Goal: Task Accomplishment & Management: Use online tool/utility

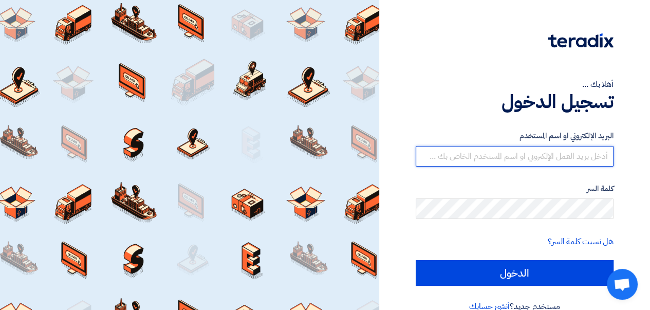
click at [504, 160] on input "text" at bounding box center [515, 156] width 198 height 21
type input "[EMAIL_ADDRESS][DOMAIN_NAME]"
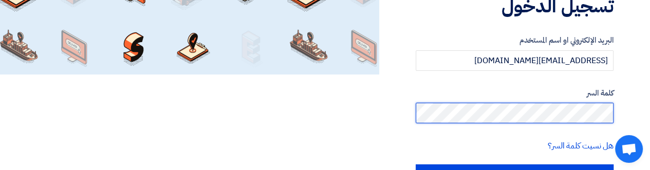
scroll to position [103, 0]
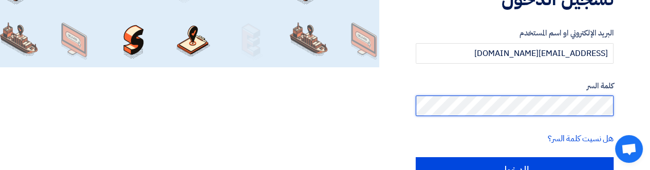
click at [416, 157] on input "الدخول" at bounding box center [515, 170] width 198 height 26
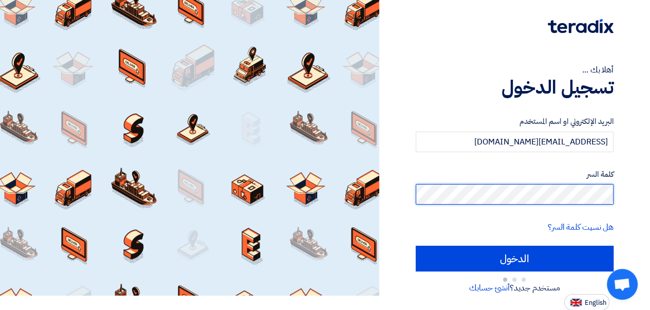
scroll to position [19, 0]
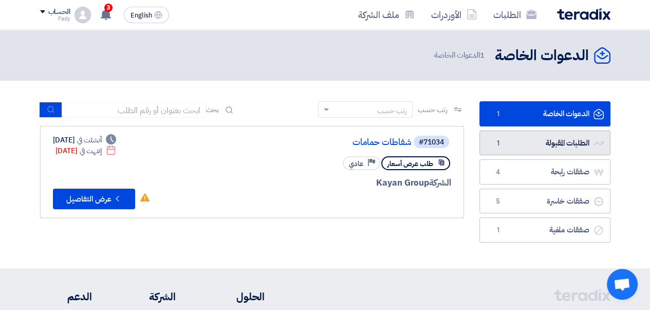
click at [543, 146] on link "الطلبات المقبولة الطلبات المقبولة 1" at bounding box center [545, 143] width 131 height 25
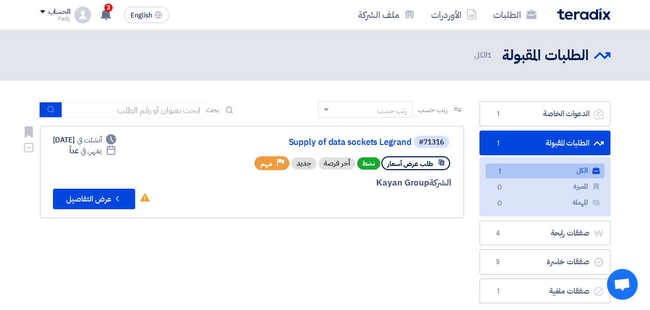
click at [332, 142] on link "Supply of data sockets Legrand" at bounding box center [309, 142] width 206 height 9
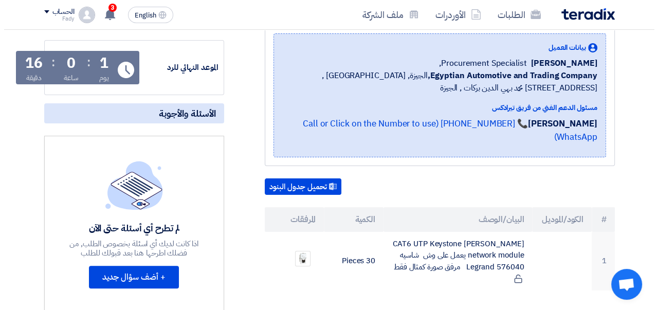
scroll to position [206, 0]
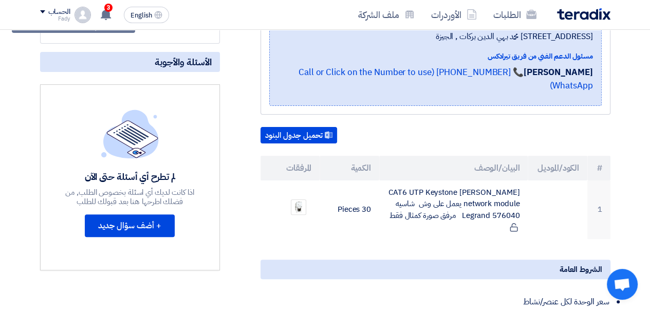
click at [299, 207] on img at bounding box center [299, 207] width 14 height 14
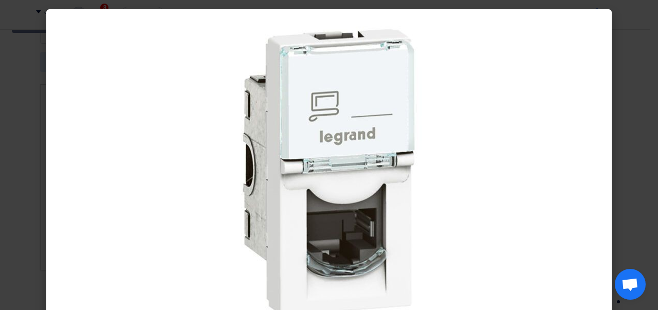
scroll to position [34, 0]
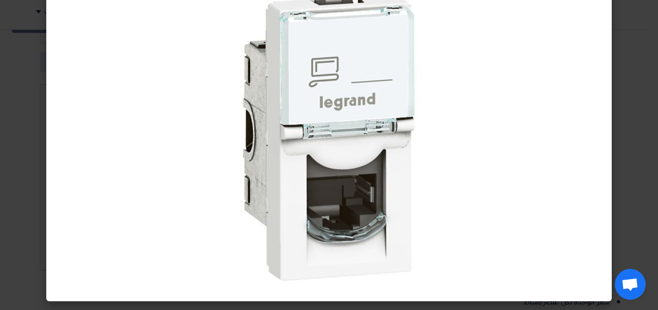
click at [365, 165] on img at bounding box center [329, 138] width 309 height 309
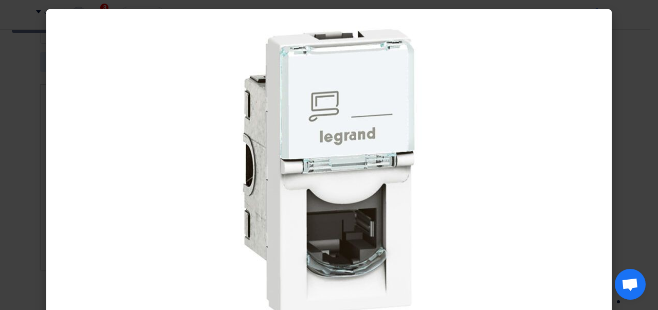
click at [603, 79] on div at bounding box center [329, 172] width 566 height 327
click at [540, 98] on div at bounding box center [329, 172] width 566 height 327
click at [500, 100] on div at bounding box center [329, 172] width 566 height 327
click at [499, 100] on div at bounding box center [329, 172] width 566 height 327
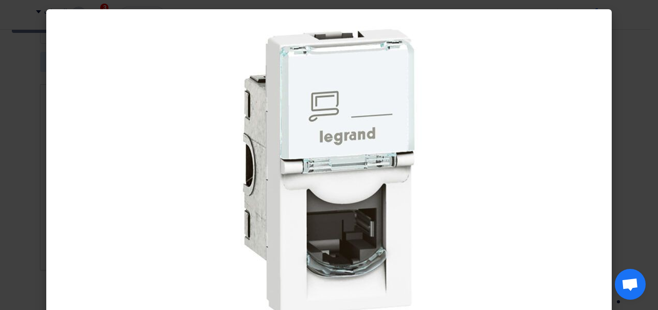
click at [75, 50] on div at bounding box center [329, 172] width 566 height 327
click at [592, 137] on div at bounding box center [329, 172] width 566 height 327
click at [592, 134] on div at bounding box center [329, 172] width 566 height 327
click at [620, 41] on modal-container at bounding box center [329, 155] width 658 height 310
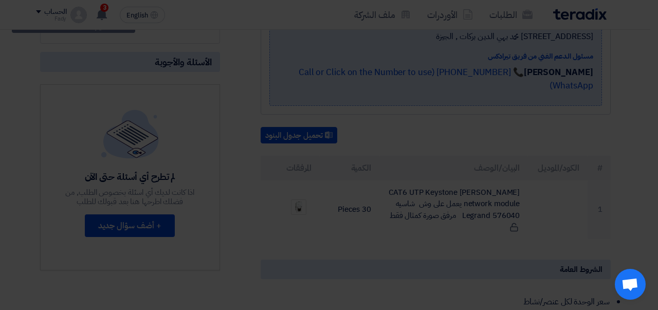
click at [634, 19] on modal-container at bounding box center [329, 155] width 658 height 310
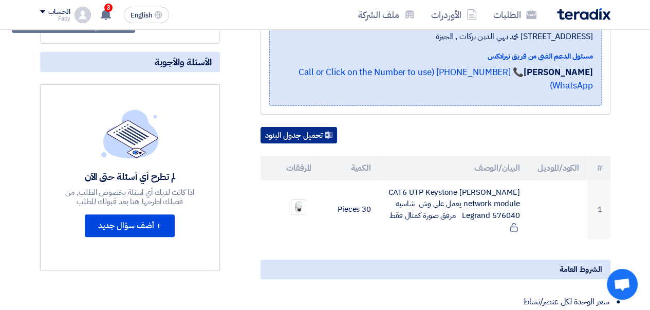
click at [295, 134] on button "تحميل جدول البنود" at bounding box center [299, 135] width 77 height 16
click at [297, 206] on img at bounding box center [299, 207] width 14 height 14
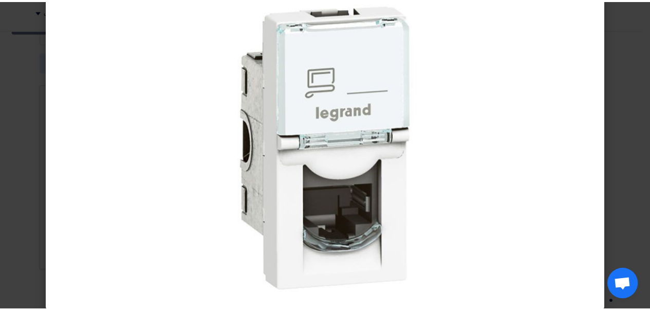
scroll to position [34, 0]
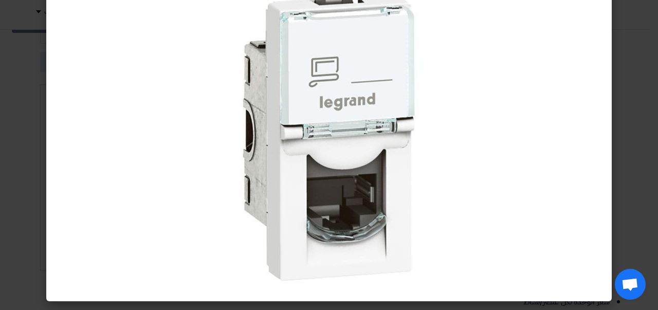
click at [599, 44] on div at bounding box center [329, 138] width 566 height 327
click at [657, 66] on modal-container at bounding box center [329, 155] width 658 height 310
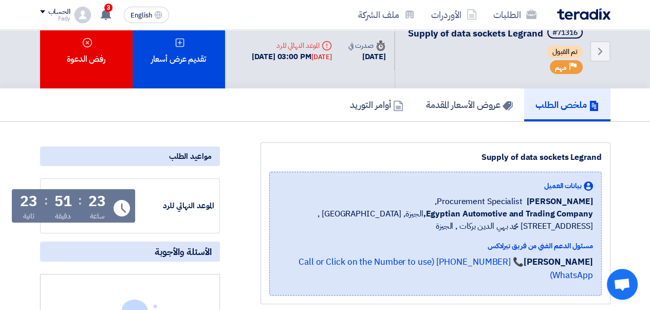
scroll to position [0, 0]
